Goal: Information Seeking & Learning: Learn about a topic

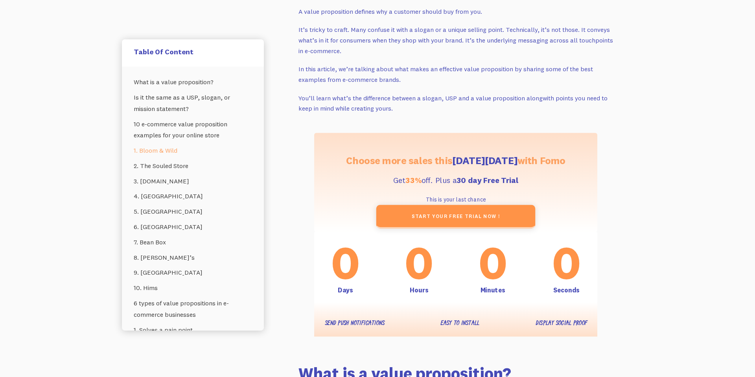
click at [156, 151] on link "1. Bloom & Wild" at bounding box center [193, 150] width 118 height 15
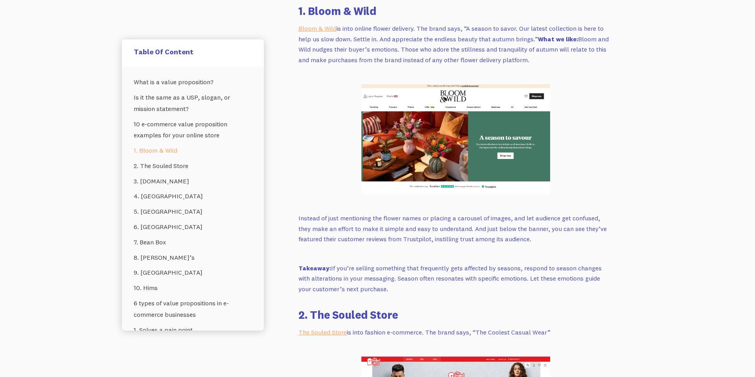
scroll to position [1499, 0]
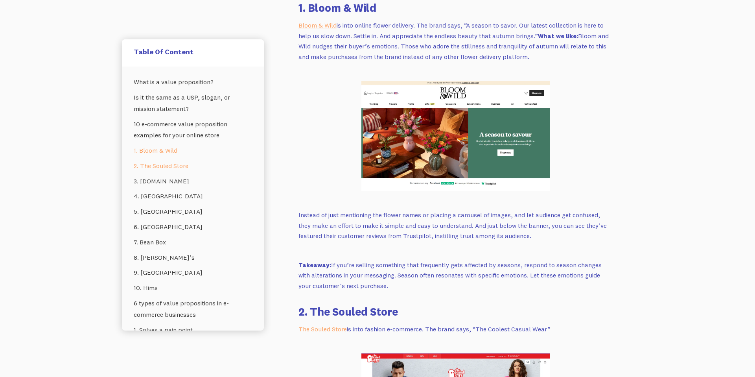
click at [182, 166] on link "2. The Souled Store" at bounding box center [193, 165] width 118 height 15
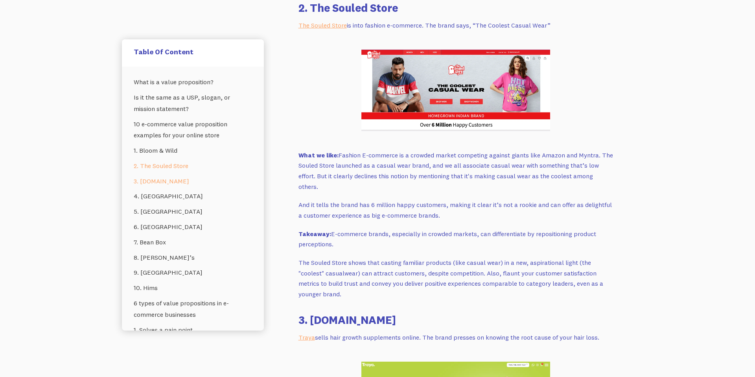
click at [172, 184] on link "3. [DOMAIN_NAME]" at bounding box center [193, 180] width 118 height 15
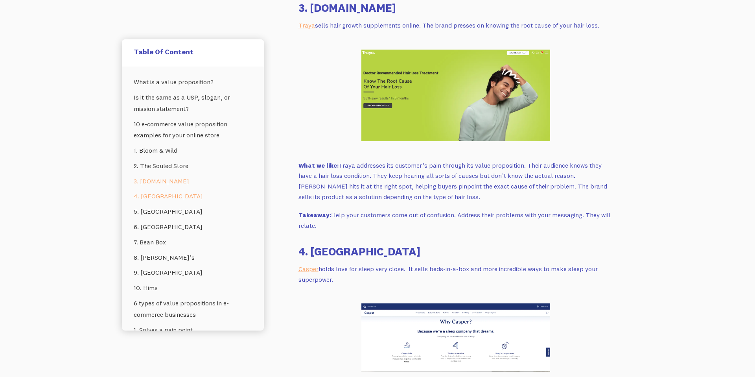
click at [164, 199] on link "4. [GEOGRAPHIC_DATA]" at bounding box center [193, 196] width 118 height 15
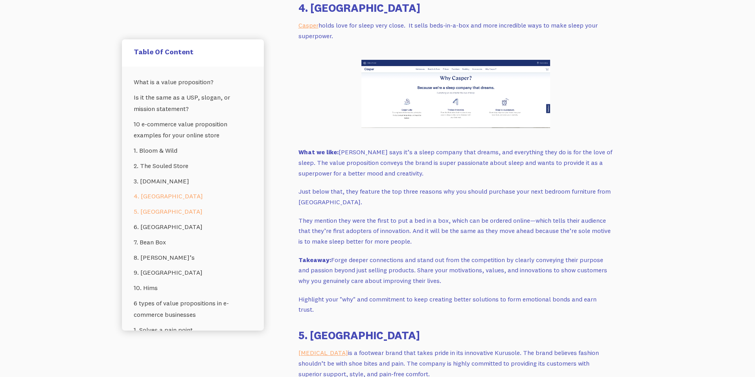
click at [151, 210] on link "5. [GEOGRAPHIC_DATA]" at bounding box center [193, 211] width 118 height 15
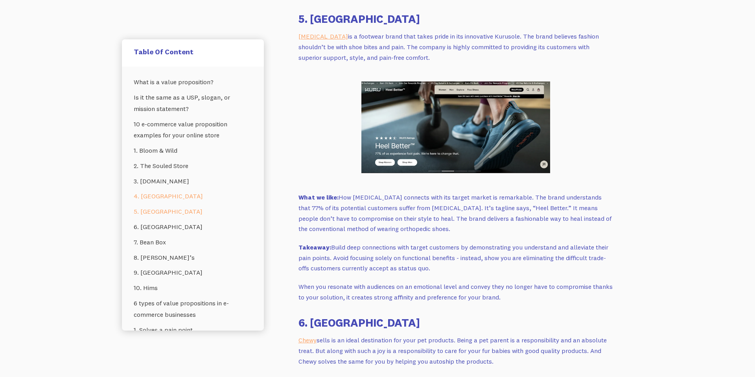
click at [153, 196] on link "4. [GEOGRAPHIC_DATA]" at bounding box center [193, 196] width 118 height 15
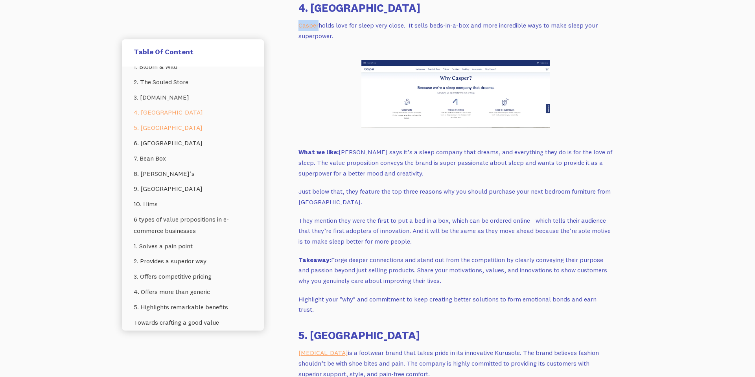
scroll to position [85, 0]
click at [151, 201] on link "10. Hims" at bounding box center [193, 202] width 118 height 15
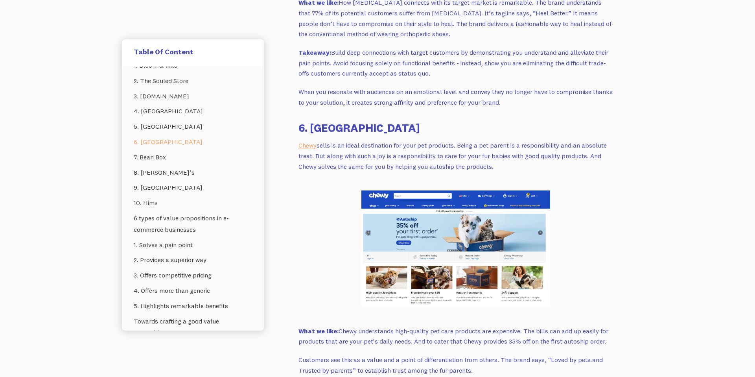
scroll to position [2866, 0]
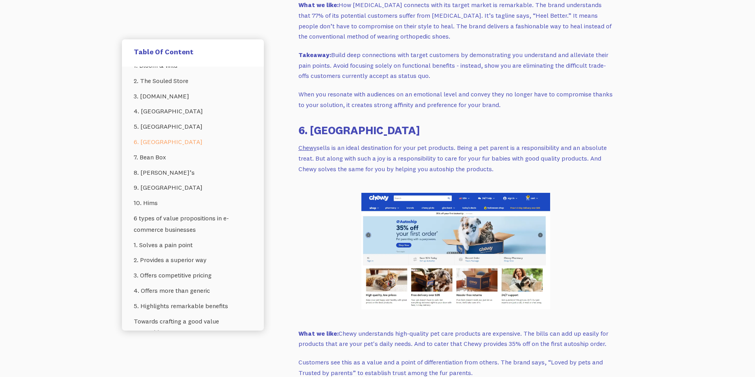
click at [305, 144] on link "Chewy" at bounding box center [307, 148] width 18 height 8
